Goal: Transaction & Acquisition: Book appointment/travel/reservation

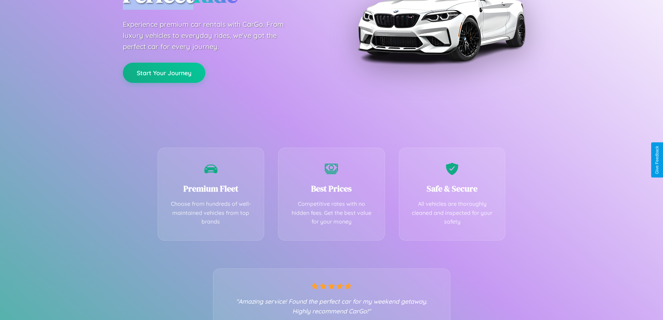
scroll to position [137, 0]
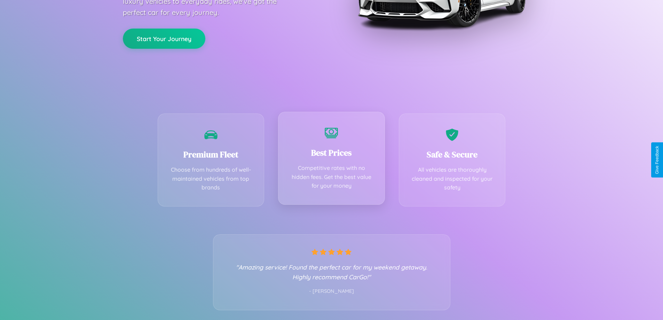
click at [331, 160] on div "Best Prices Competitive rates with no hidden fees. Get the best value for your …" at bounding box center [331, 158] width 107 height 93
click at [164, 38] on button "Start Your Journey" at bounding box center [164, 38] width 82 height 20
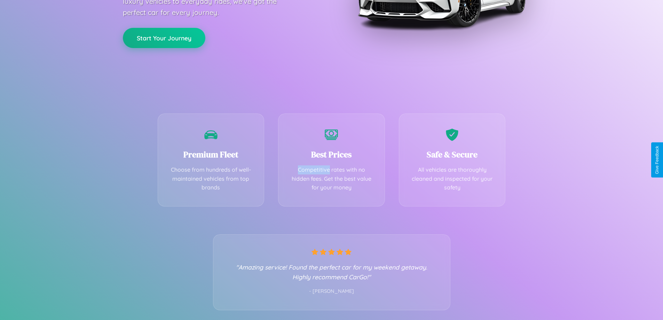
click at [164, 38] on button "Start Your Journey" at bounding box center [164, 38] width 82 height 20
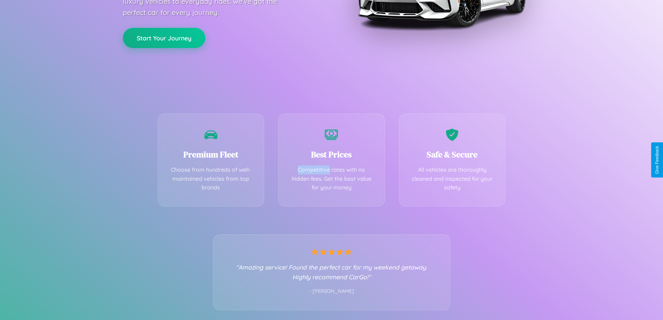
click at [164, 38] on button "Start Your Journey" at bounding box center [164, 38] width 82 height 20
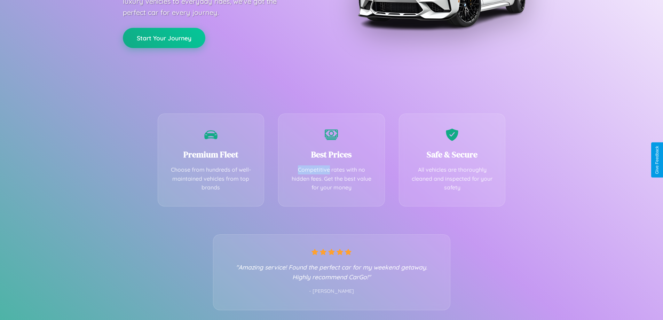
click at [164, 38] on button "Start Your Journey" at bounding box center [164, 38] width 82 height 20
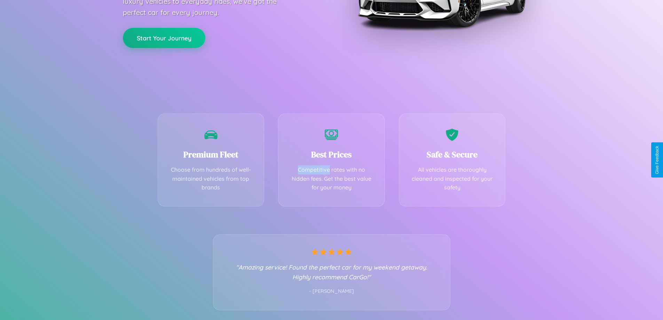
click at [164, 38] on button "Start Your Journey" at bounding box center [164, 38] width 82 height 20
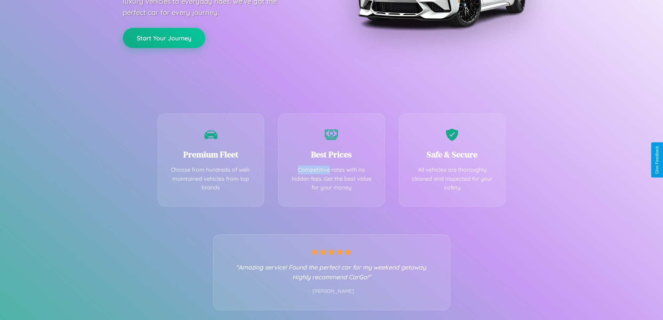
click at [164, 38] on button "Start Your Journey" at bounding box center [164, 38] width 82 height 20
